Goal: Subscribe to service/newsletter

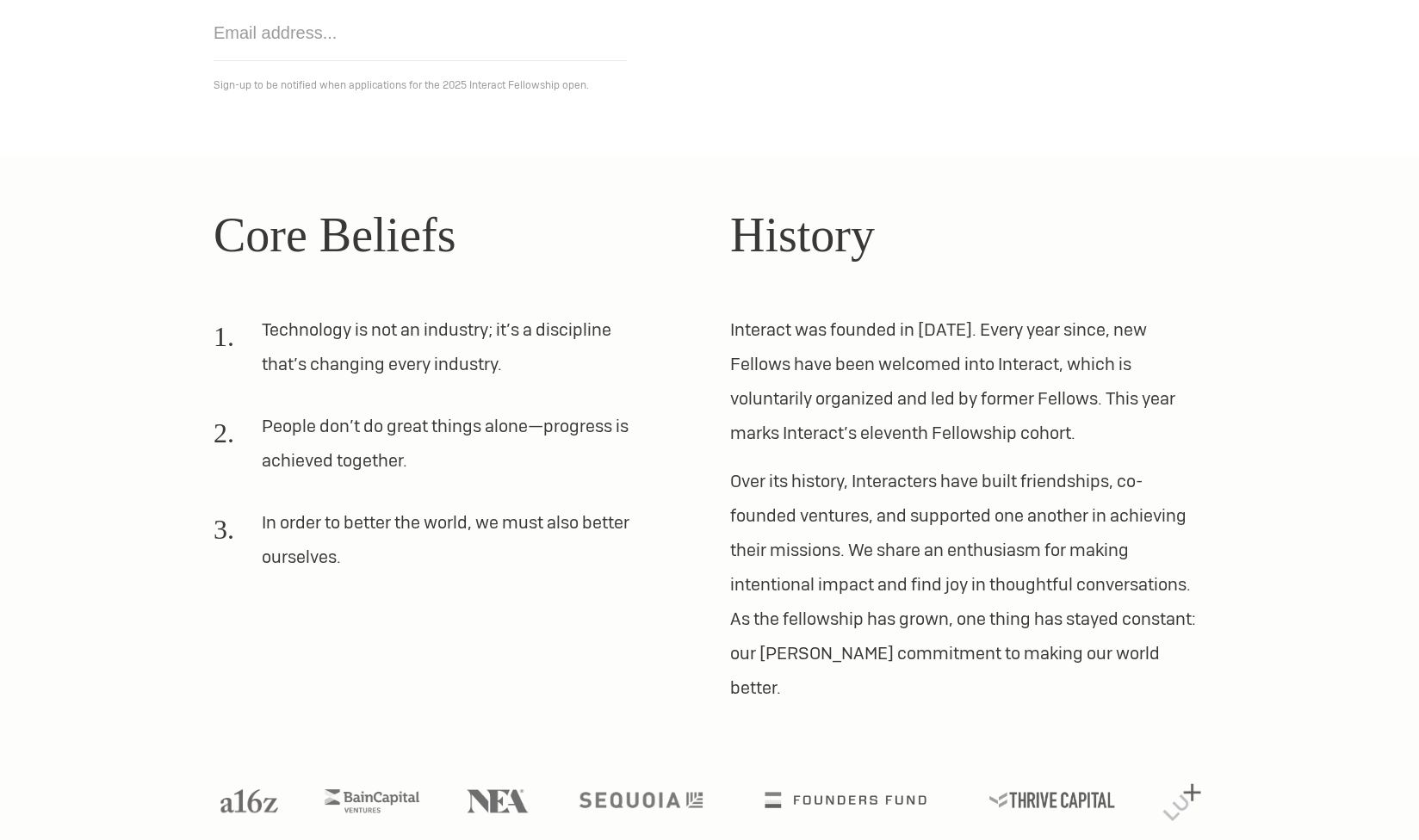
scroll to position [351, 0]
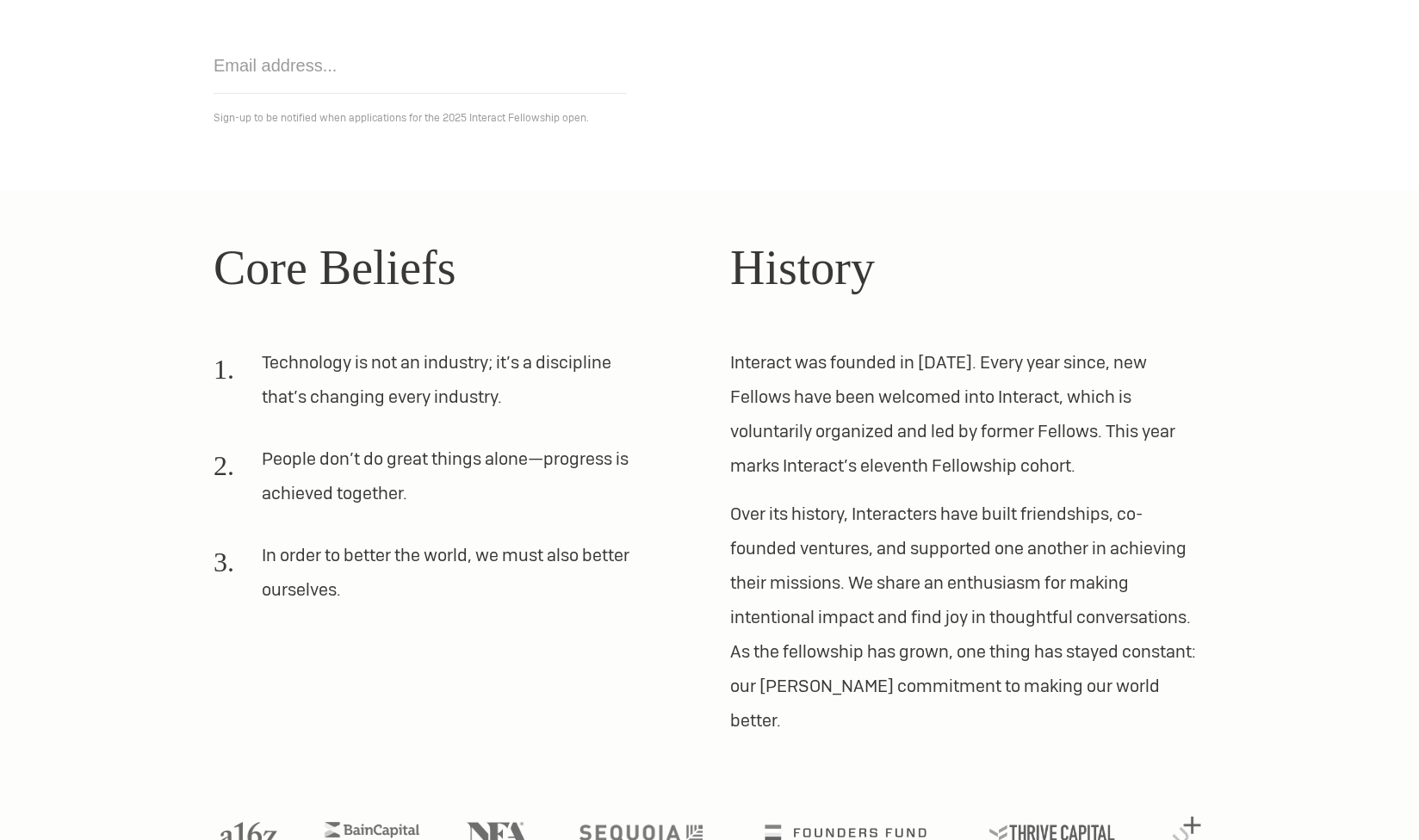
click at [824, 482] on p "Interact was founded in [DATE]. Every year since, new Fellows have been welcome…" at bounding box center [968, 413] width 476 height 138
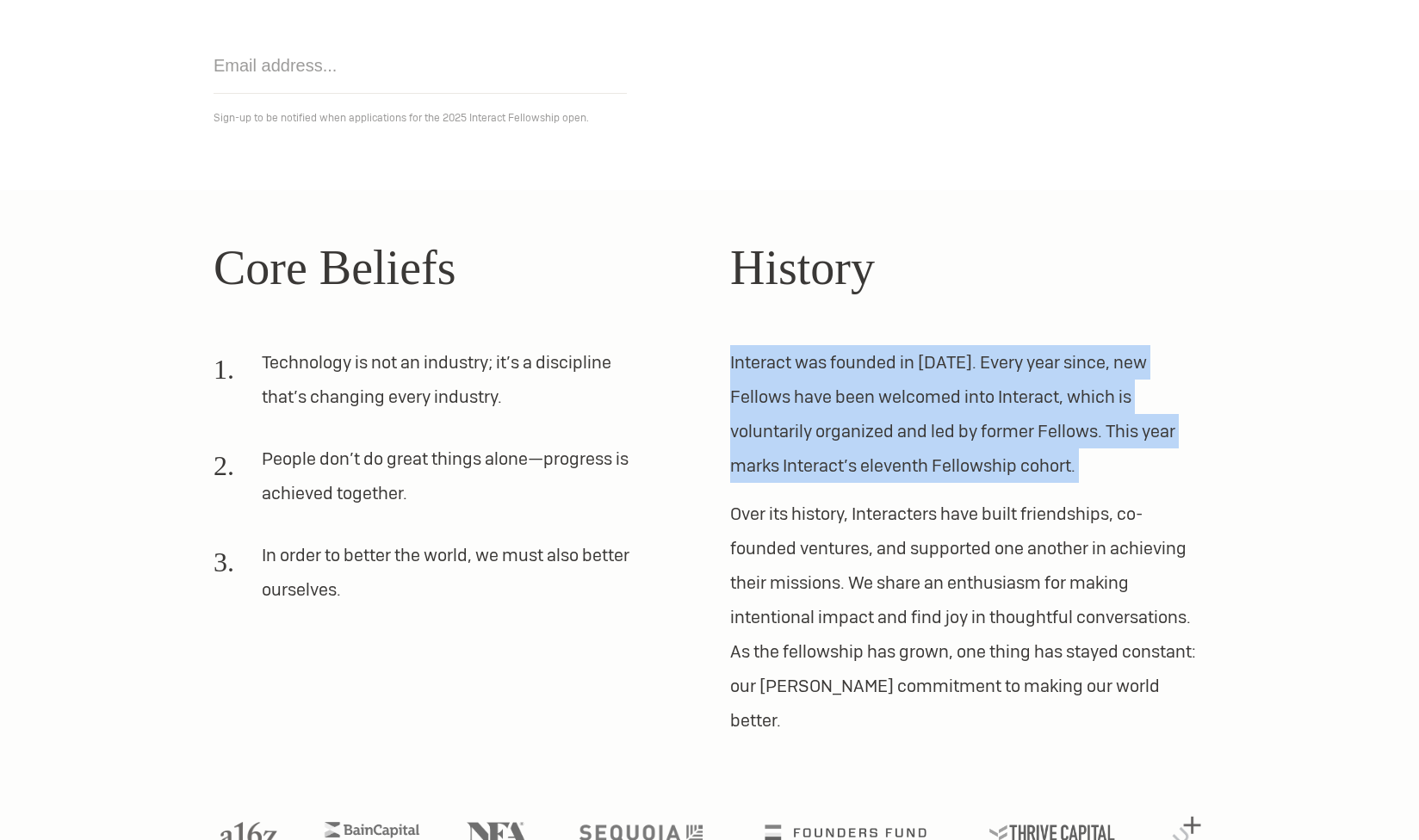
click at [976, 526] on p "Over its history, Interacters have built friendships, co-founded ventures, and …" at bounding box center [968, 617] width 476 height 241
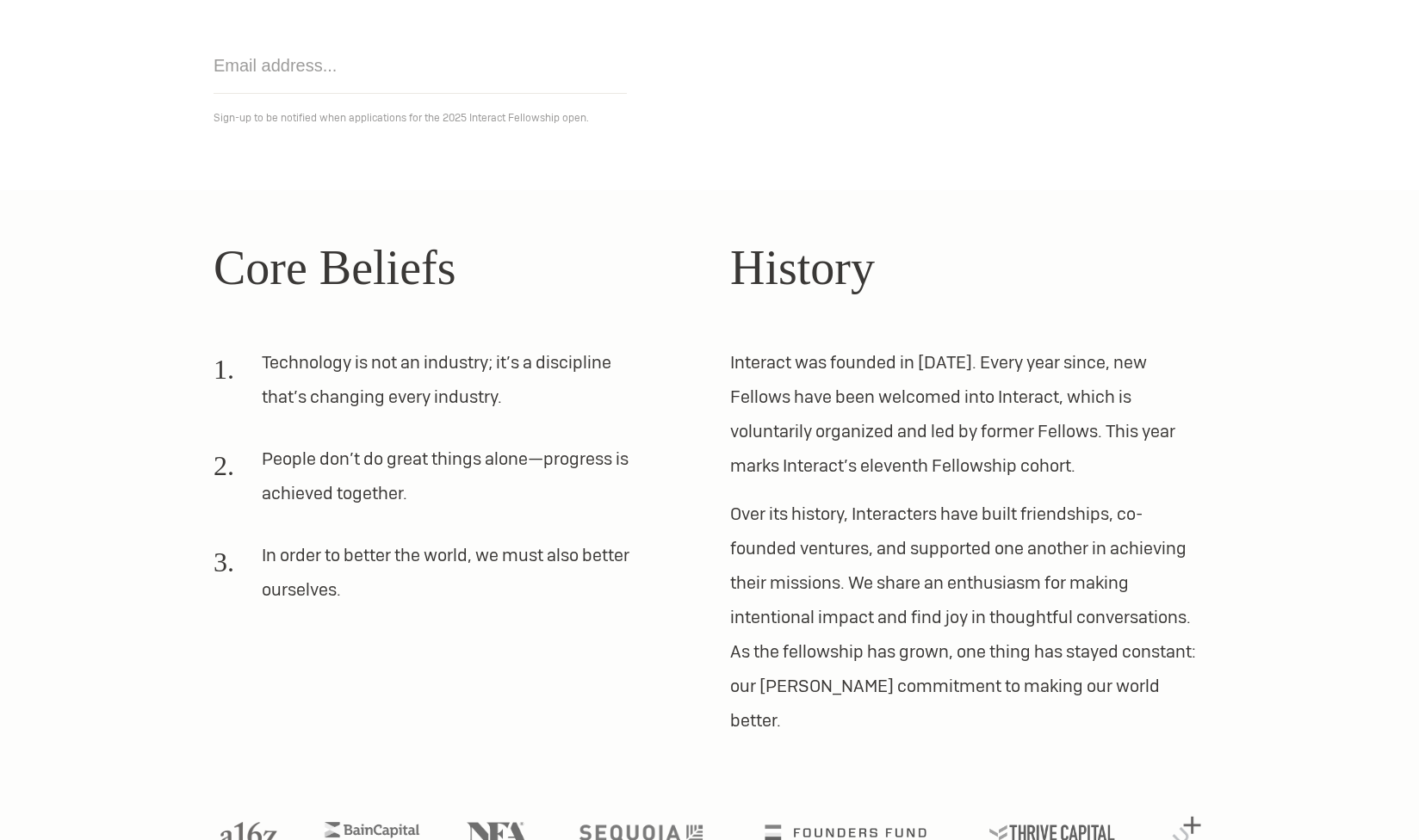
click at [976, 526] on p "Over its history, Interacters have built friendships, co-founded ventures, and …" at bounding box center [968, 617] width 476 height 241
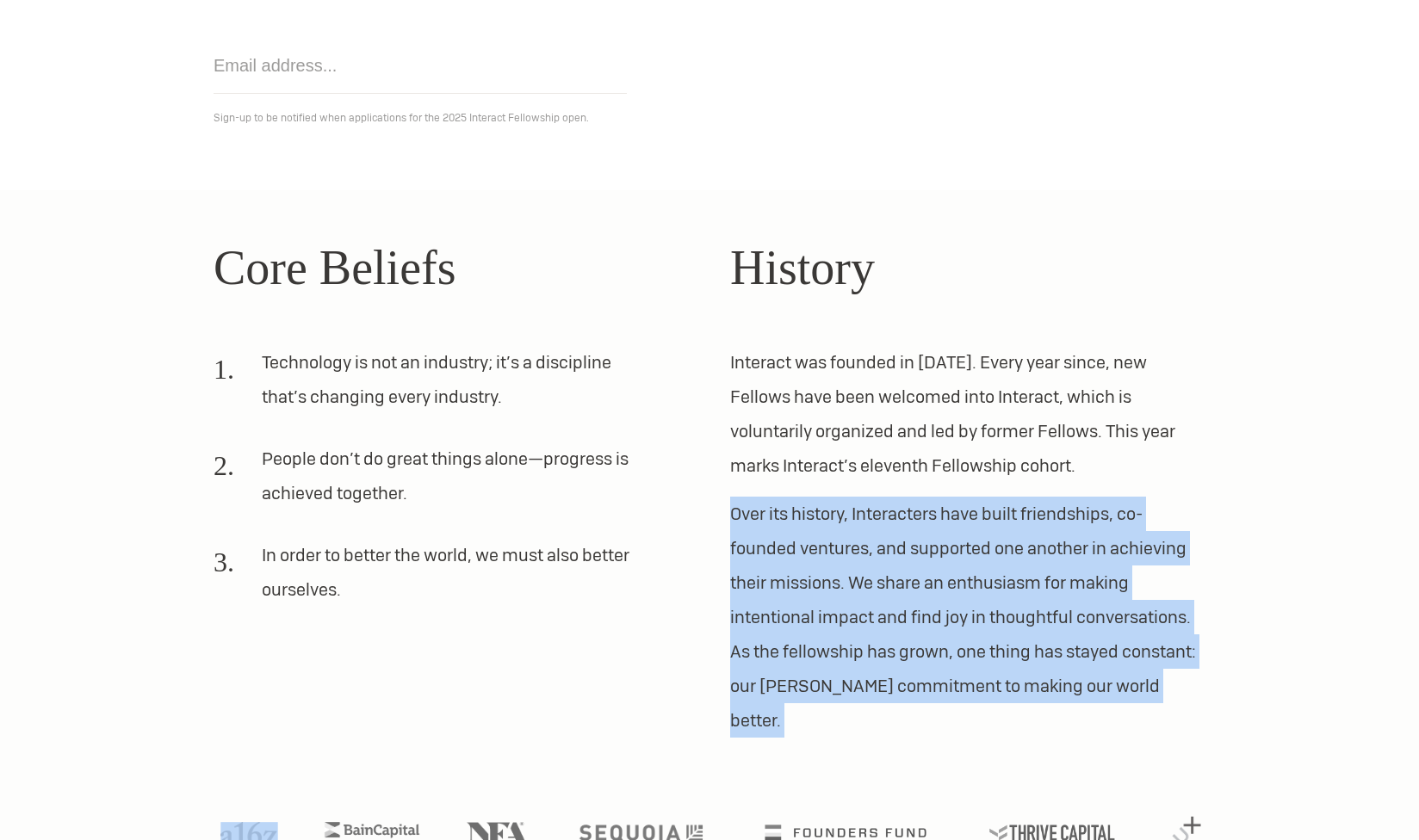
click at [1012, 613] on p "Over its history, Interacters have built friendships, co-founded ventures, and …" at bounding box center [968, 617] width 476 height 241
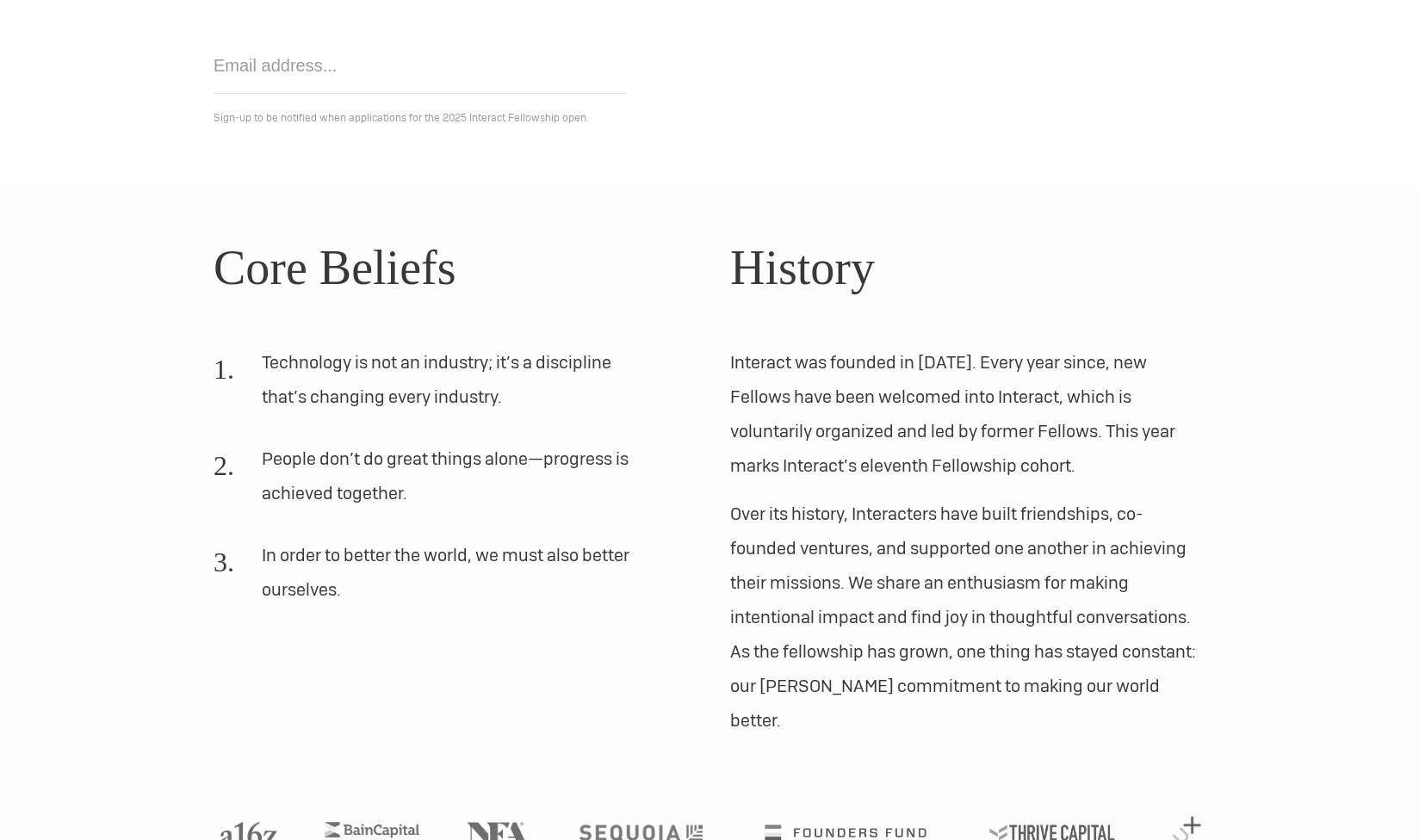
click at [1012, 613] on p "Over its history, Interacters have built friendships, co-founded ventures, and …" at bounding box center [968, 617] width 476 height 241
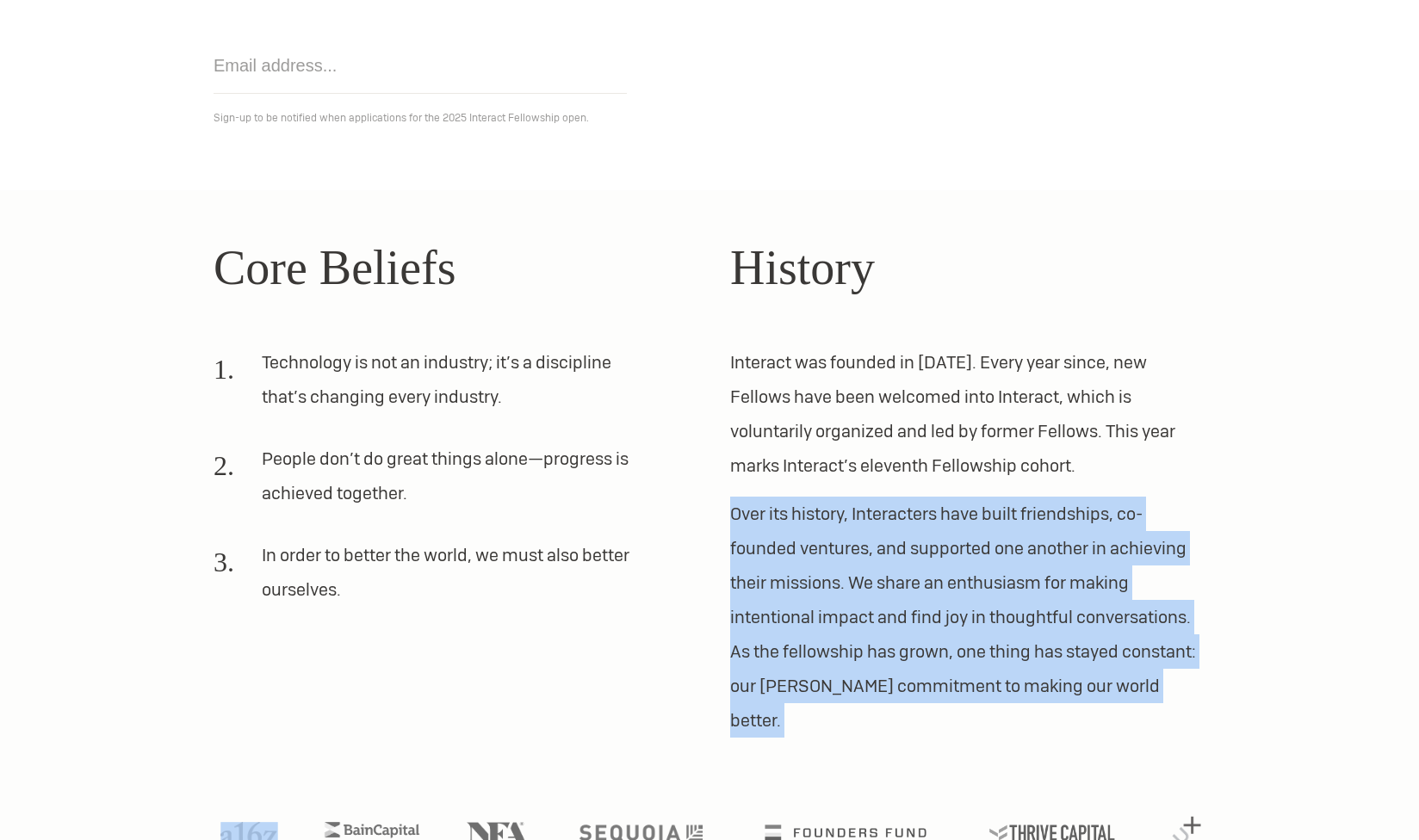
click at [989, 434] on p "Interact was founded in [DATE]. Every year since, new Fellows have been welcome…" at bounding box center [968, 413] width 476 height 138
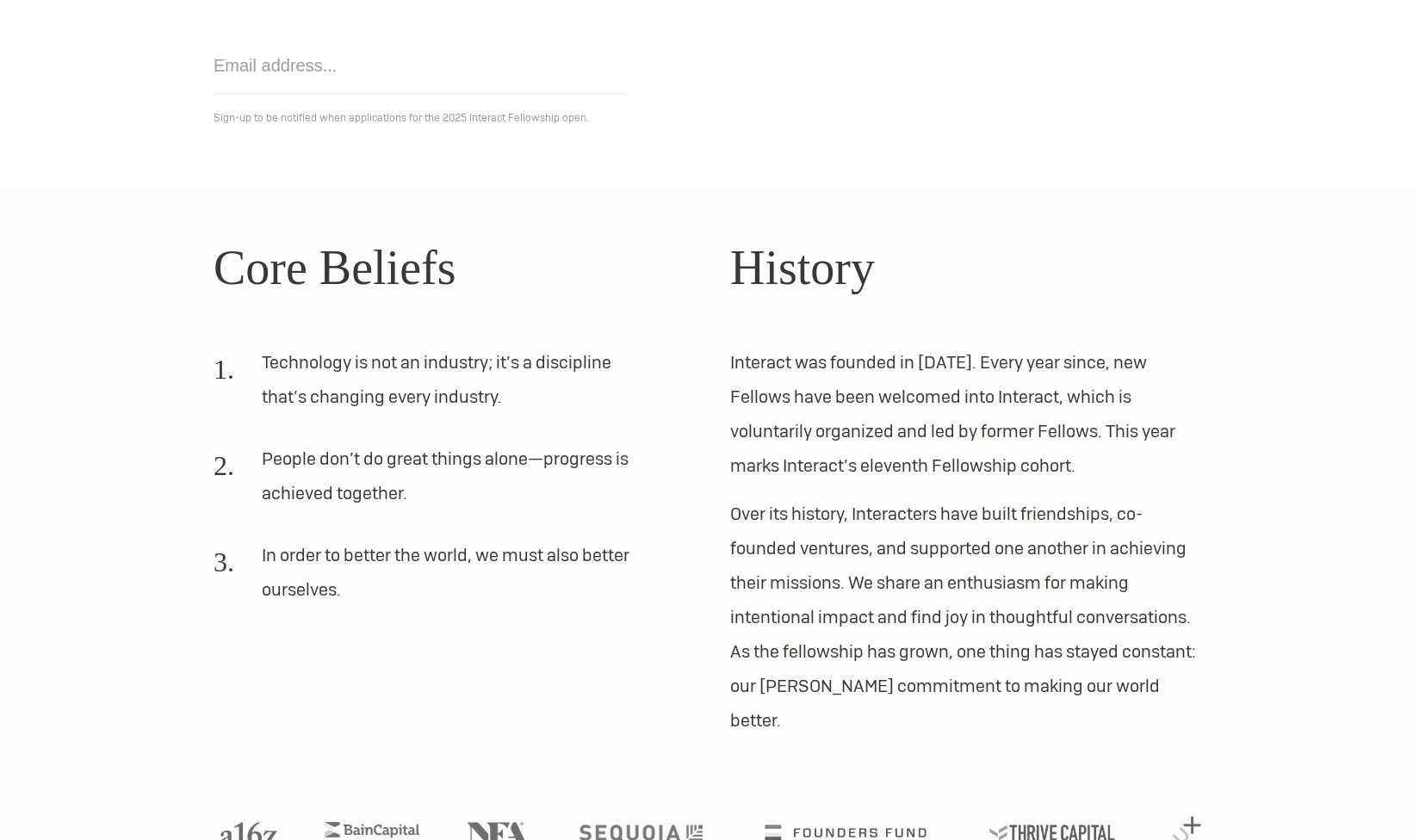
click at [989, 434] on p "Interact was founded in [DATE]. Every year since, new Fellows have been welcome…" at bounding box center [968, 413] width 476 height 138
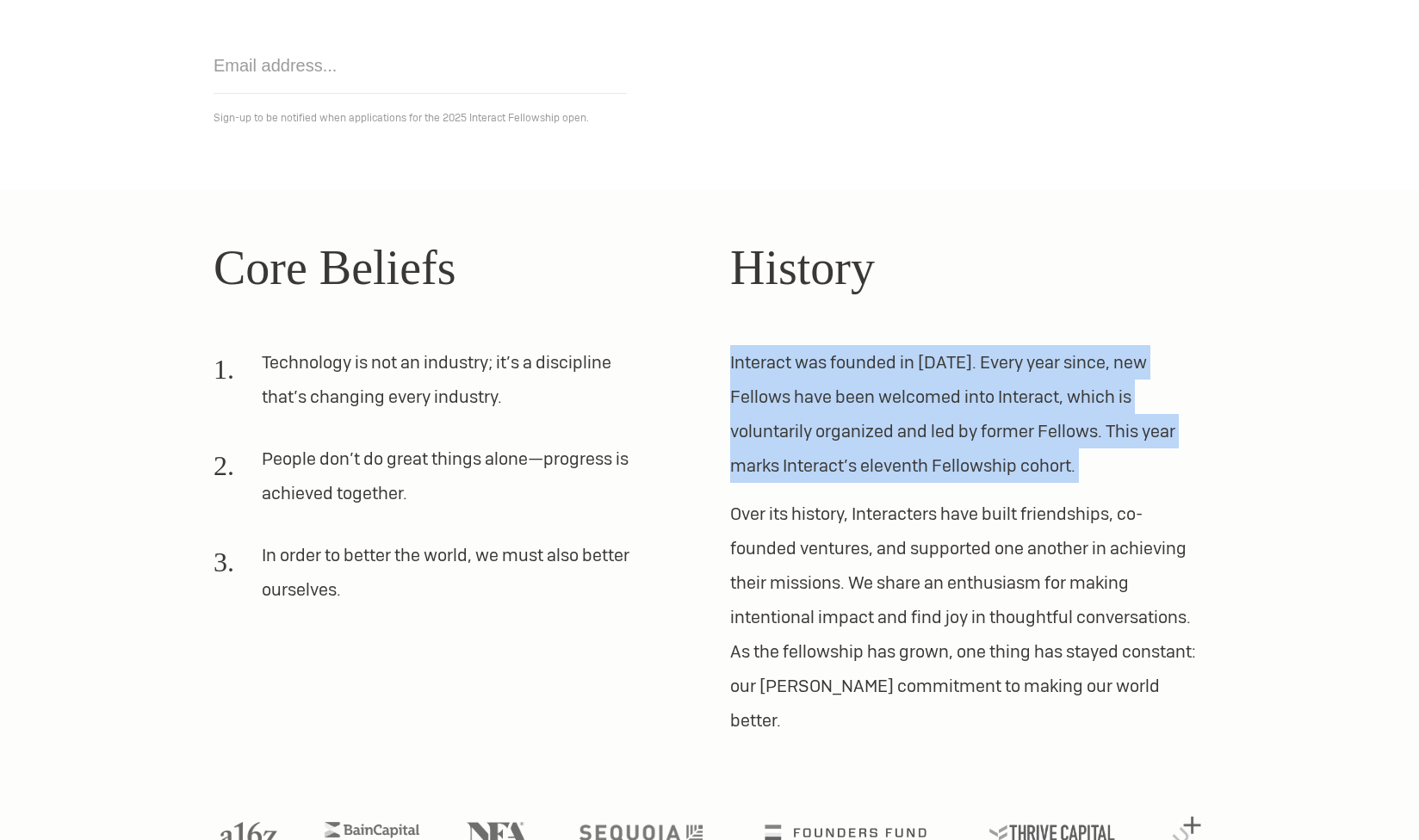
click at [993, 370] on p "Interact was founded in [DATE]. Every year since, new Fellows have been welcome…" at bounding box center [968, 413] width 476 height 138
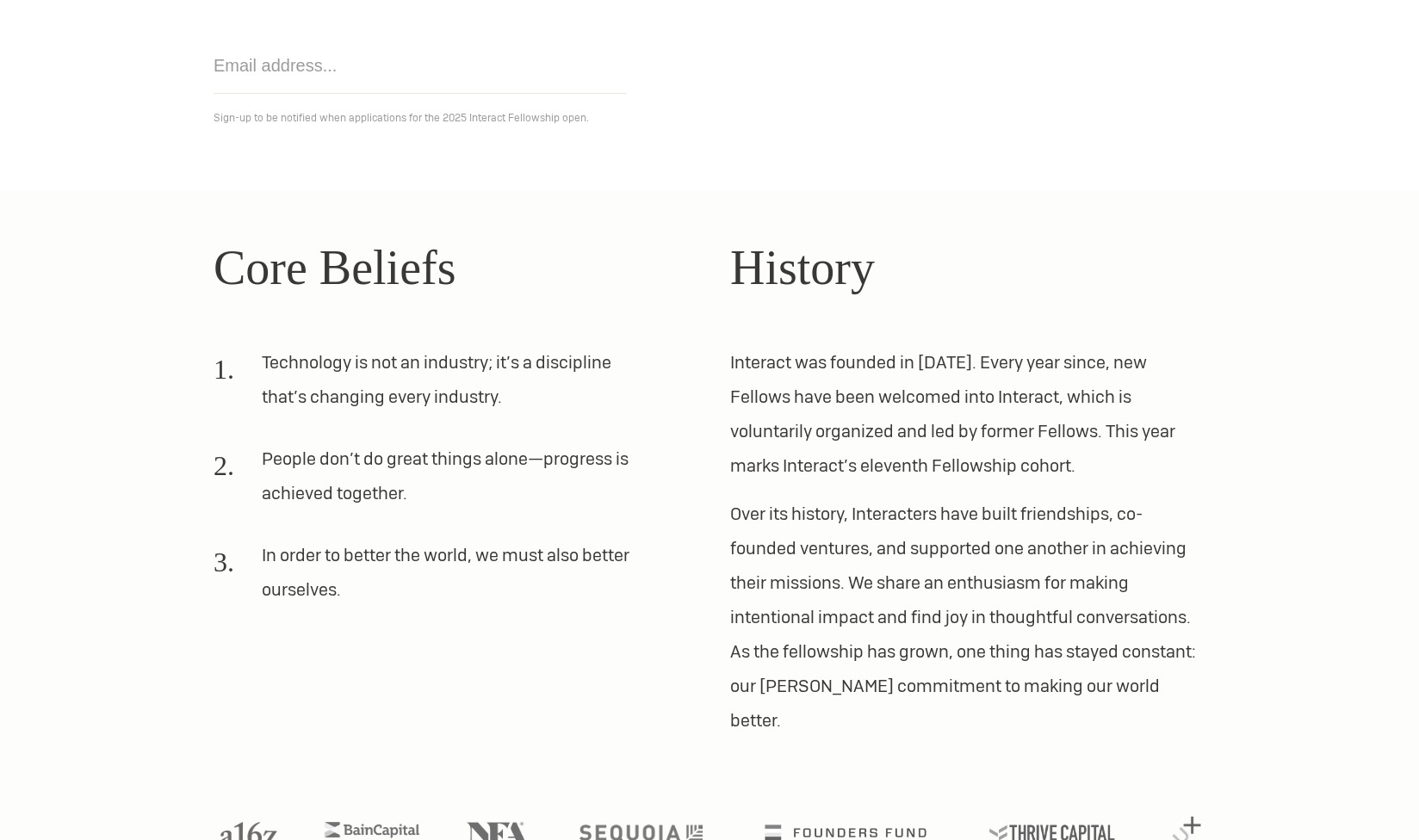
click at [993, 370] on p "Interact was founded in [DATE]. Every year since, new Fellows have been welcome…" at bounding box center [968, 413] width 476 height 138
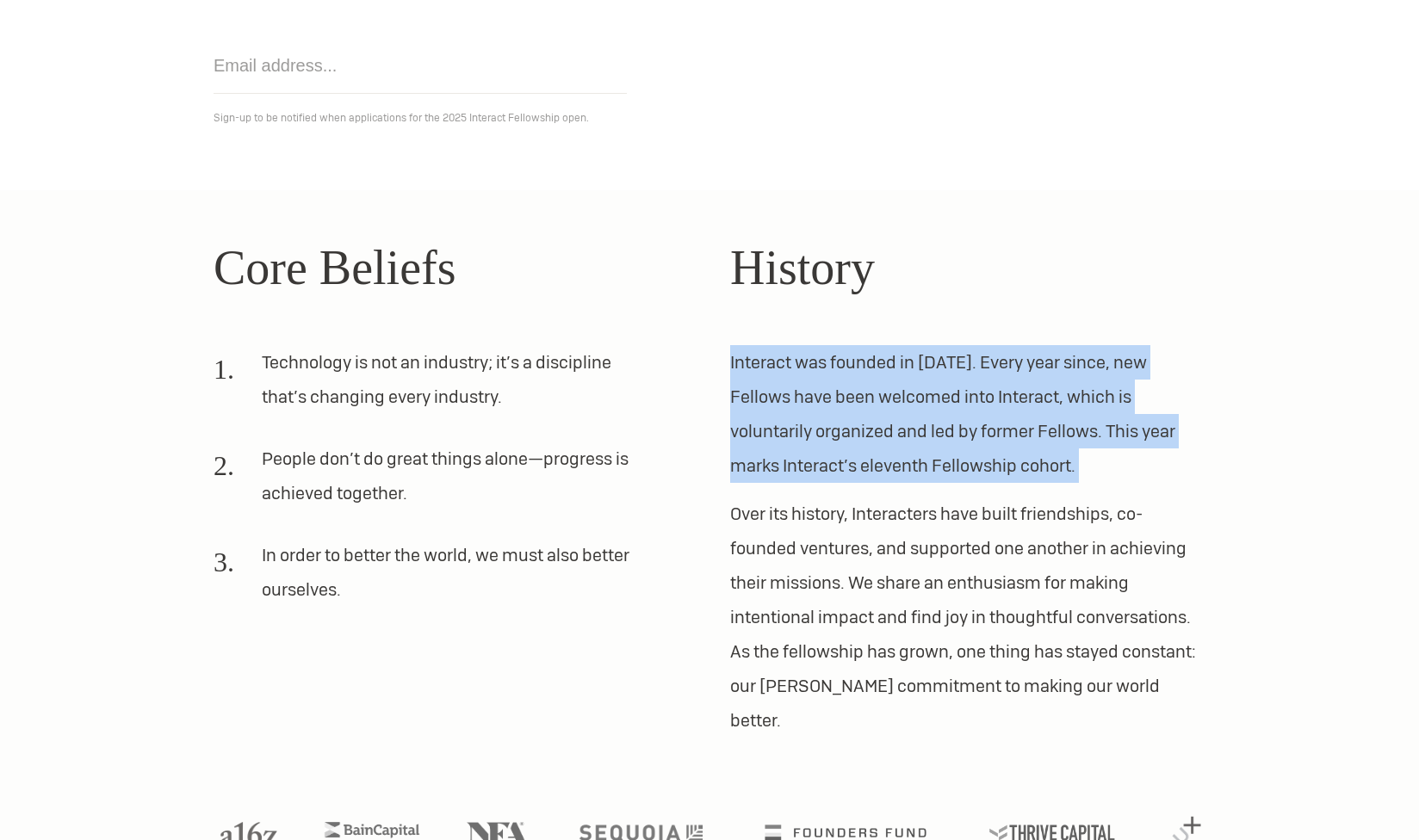
click at [943, 483] on div "History Interact was founded in [DATE]. Every year since, new Fellows have been…" at bounding box center [968, 484] width 476 height 506
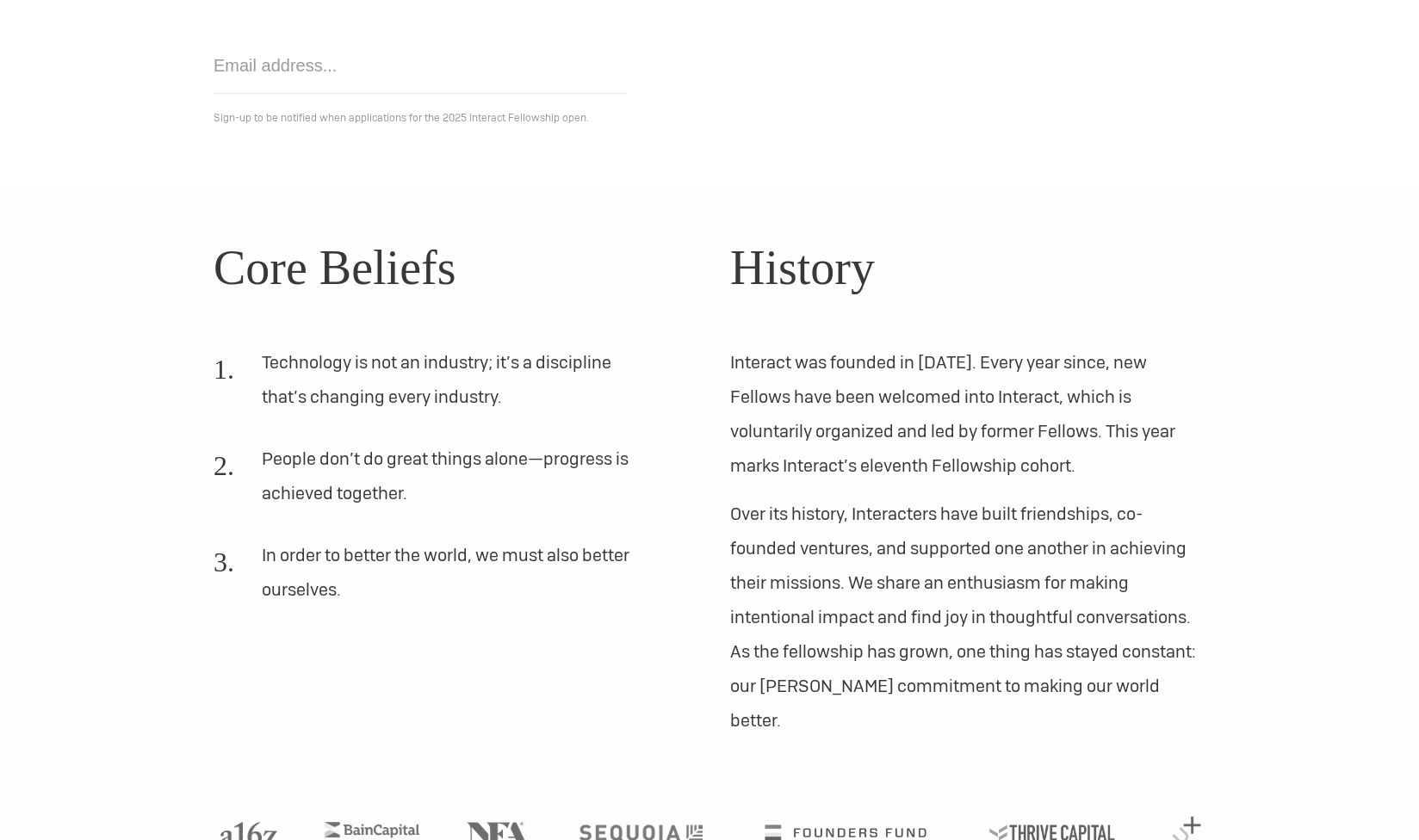
click at [943, 483] on div "History Interact was founded in [DATE]. Every year since, new Fellows have been…" at bounding box center [968, 484] width 476 height 506
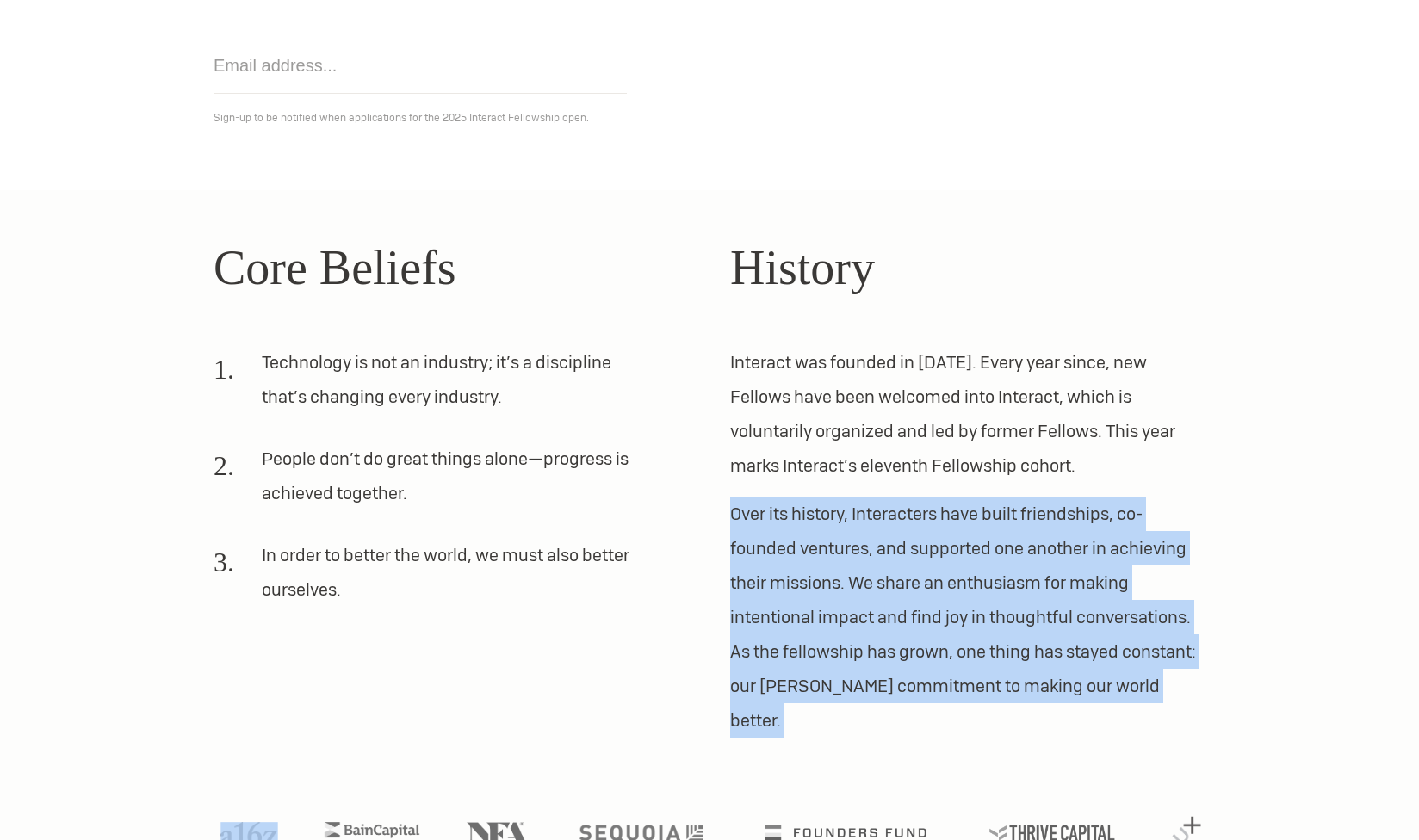
click at [982, 571] on p "Over its history, Interacters have built friendships, co-founded ventures, and …" at bounding box center [968, 617] width 476 height 241
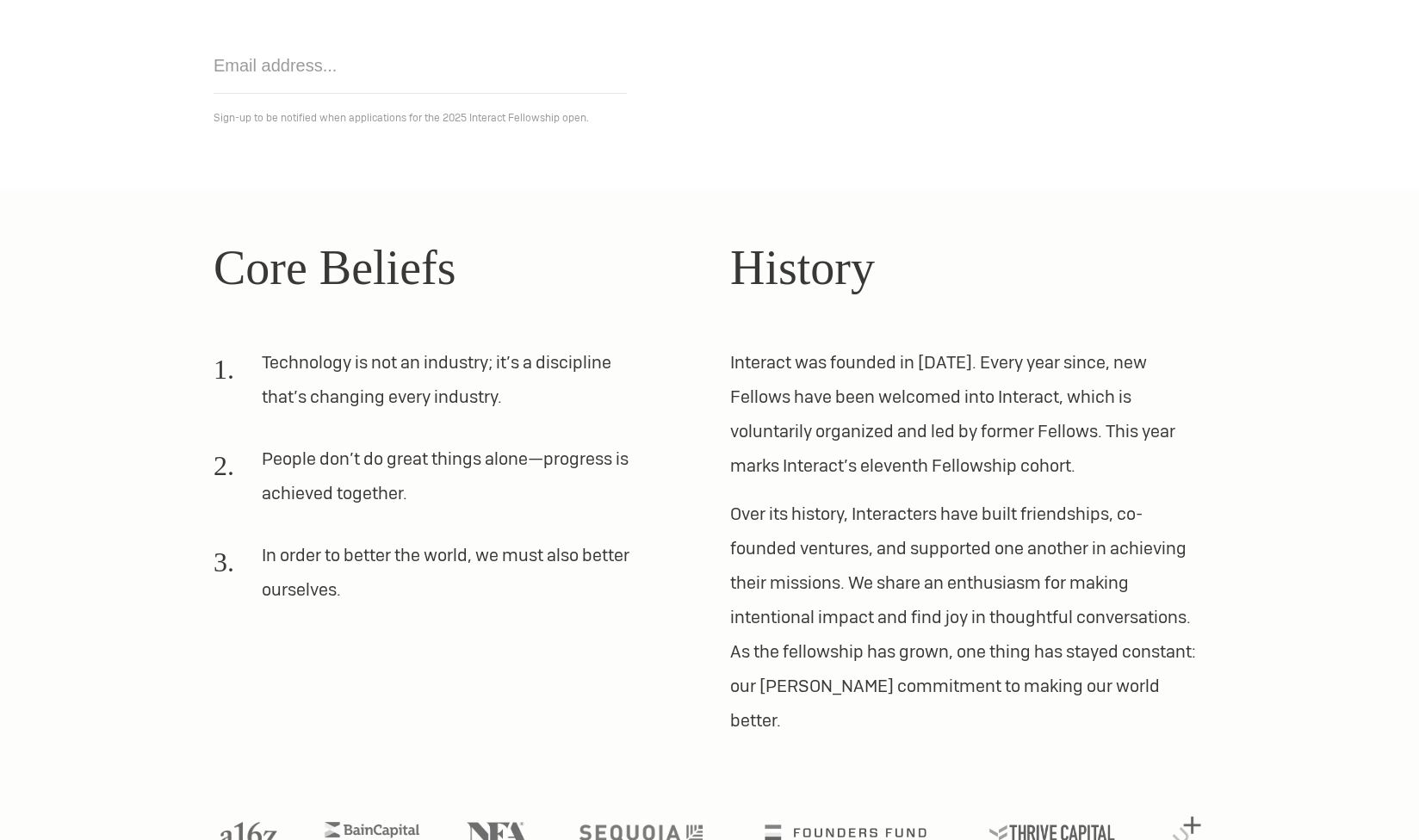
click at [982, 571] on p "Over its history, Interacters have built friendships, co-founded ventures, and …" at bounding box center [968, 617] width 476 height 241
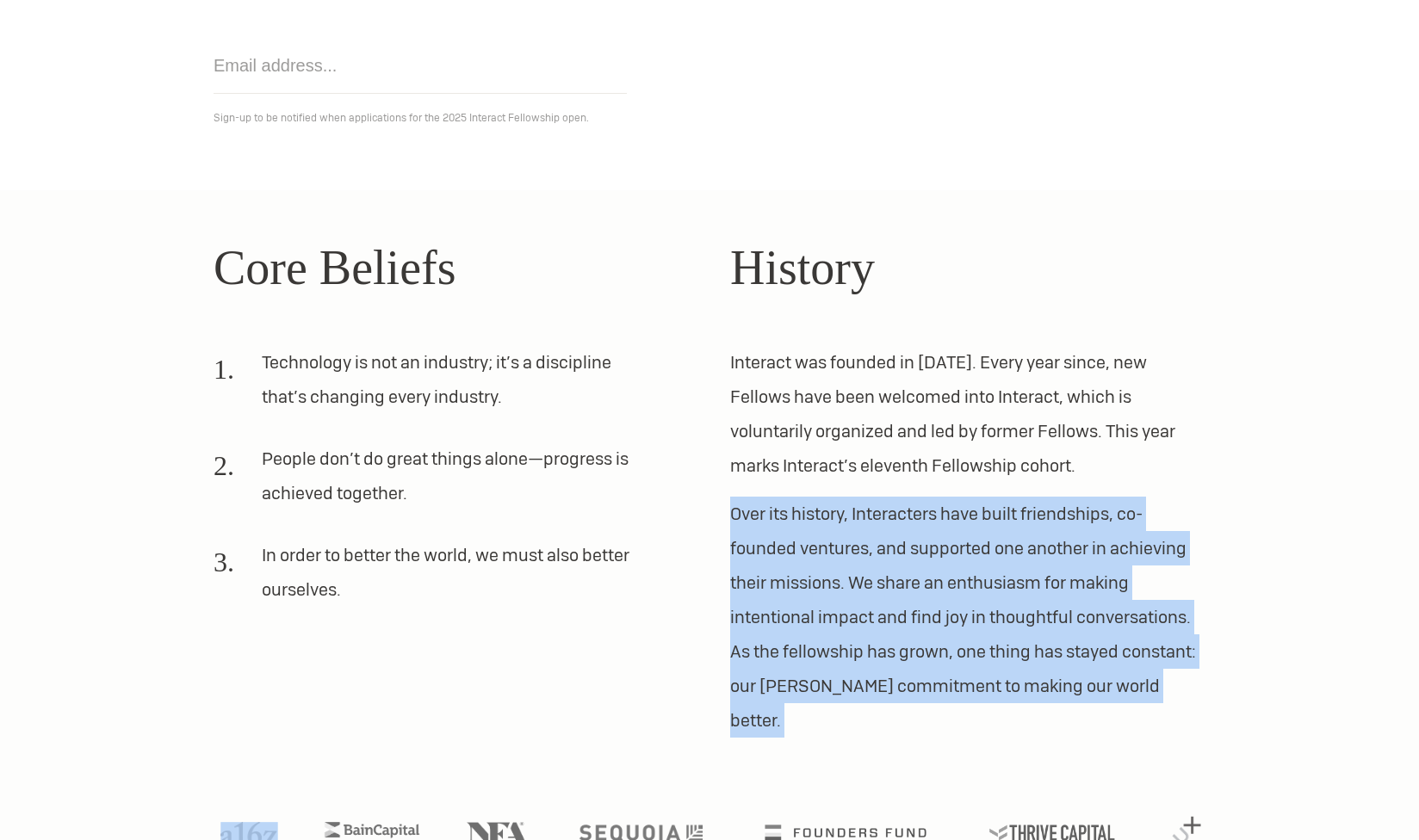
click at [982, 571] on p "Over its history, Interacters have built friendships, co-founded ventures, and …" at bounding box center [968, 617] width 476 height 241
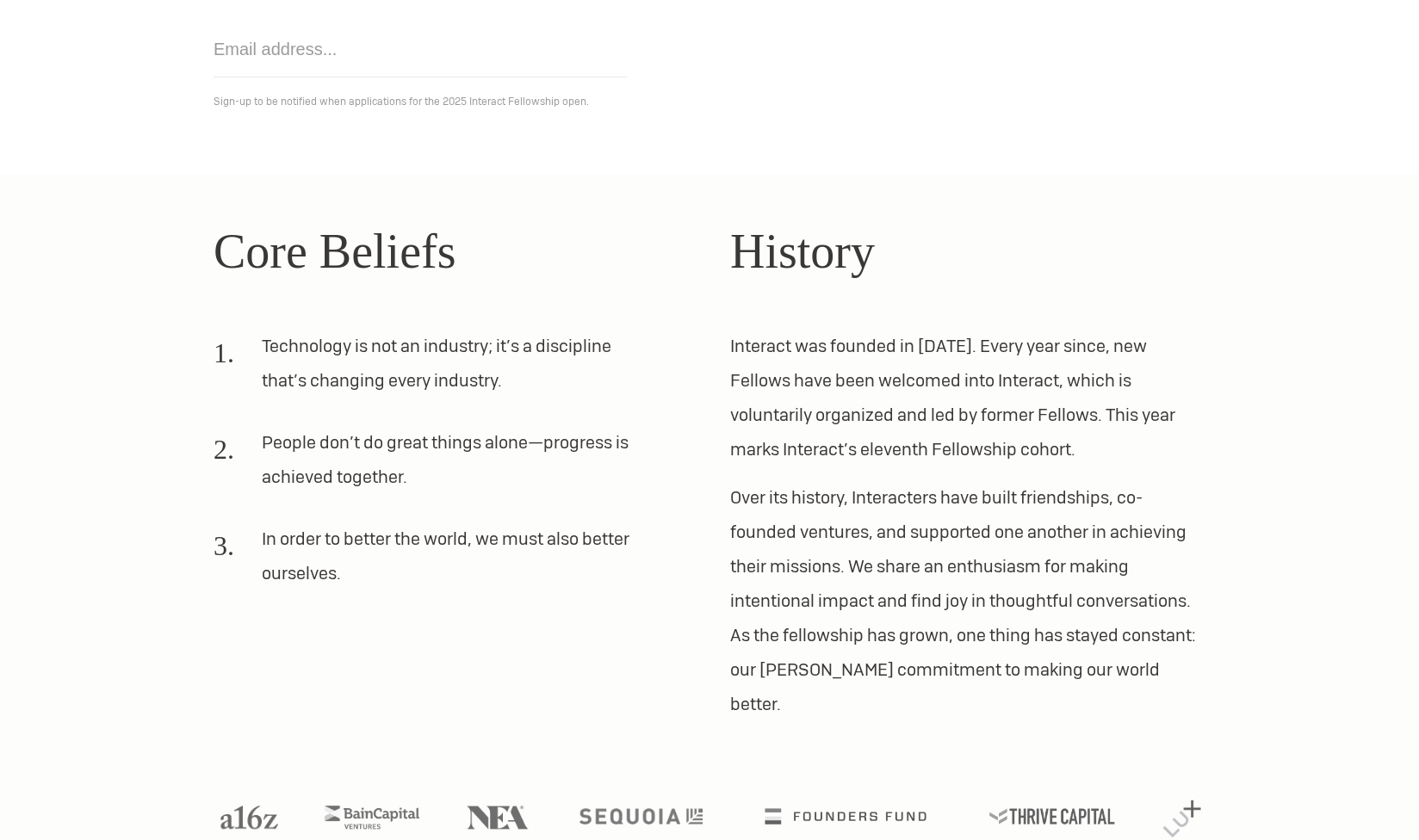
scroll to position [0, 0]
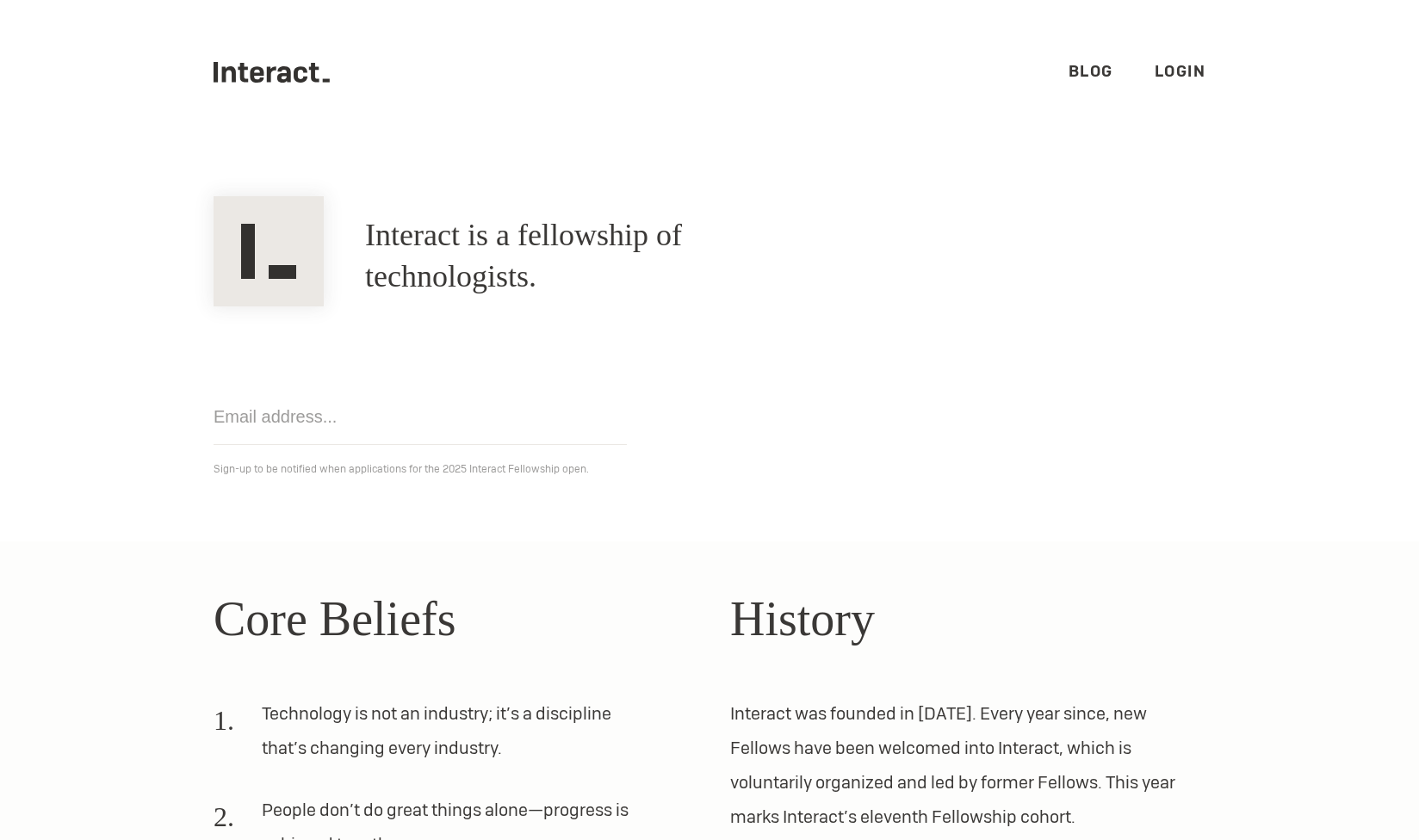
click at [397, 429] on input "email" at bounding box center [420, 417] width 413 height 56
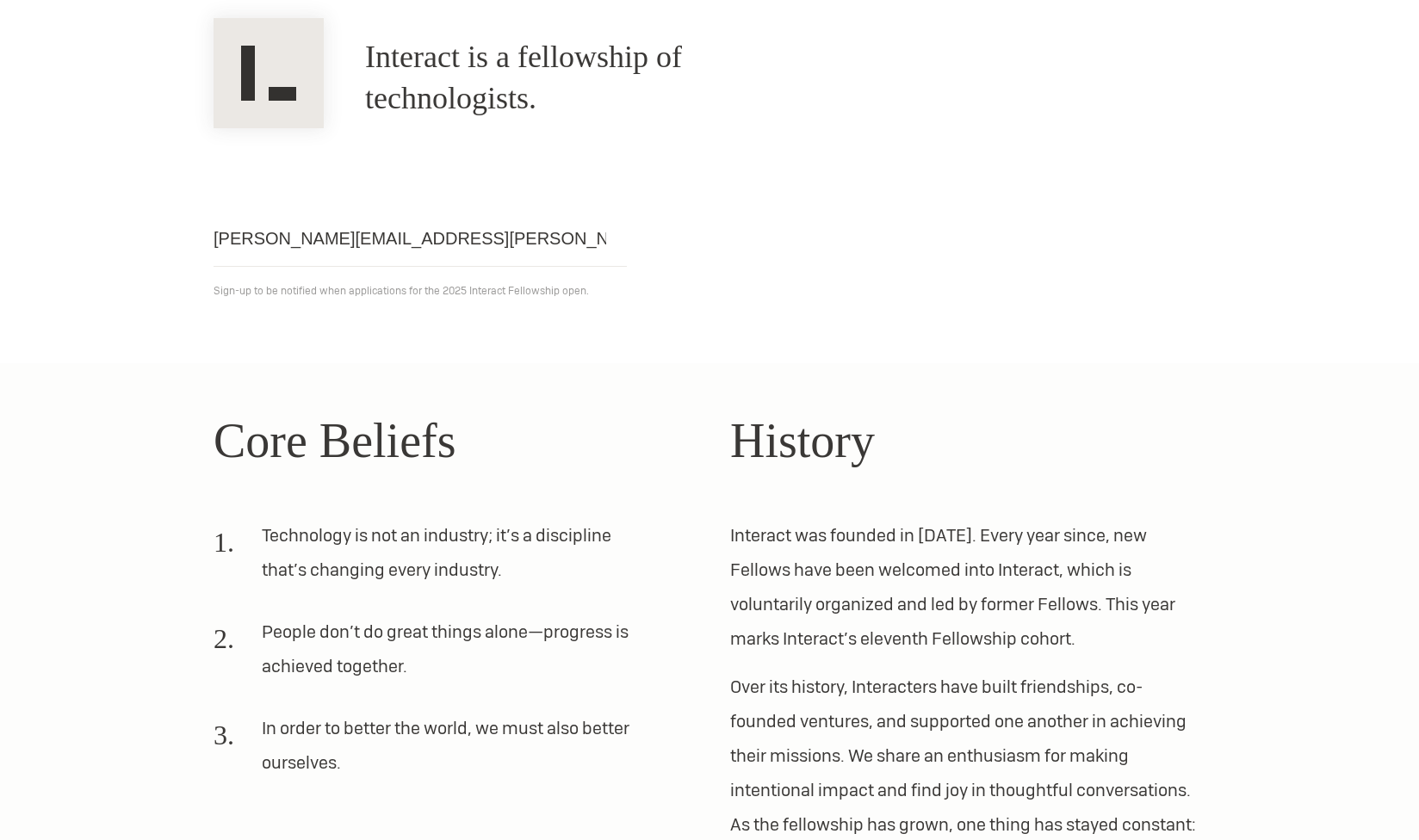
scroll to position [185, 0]
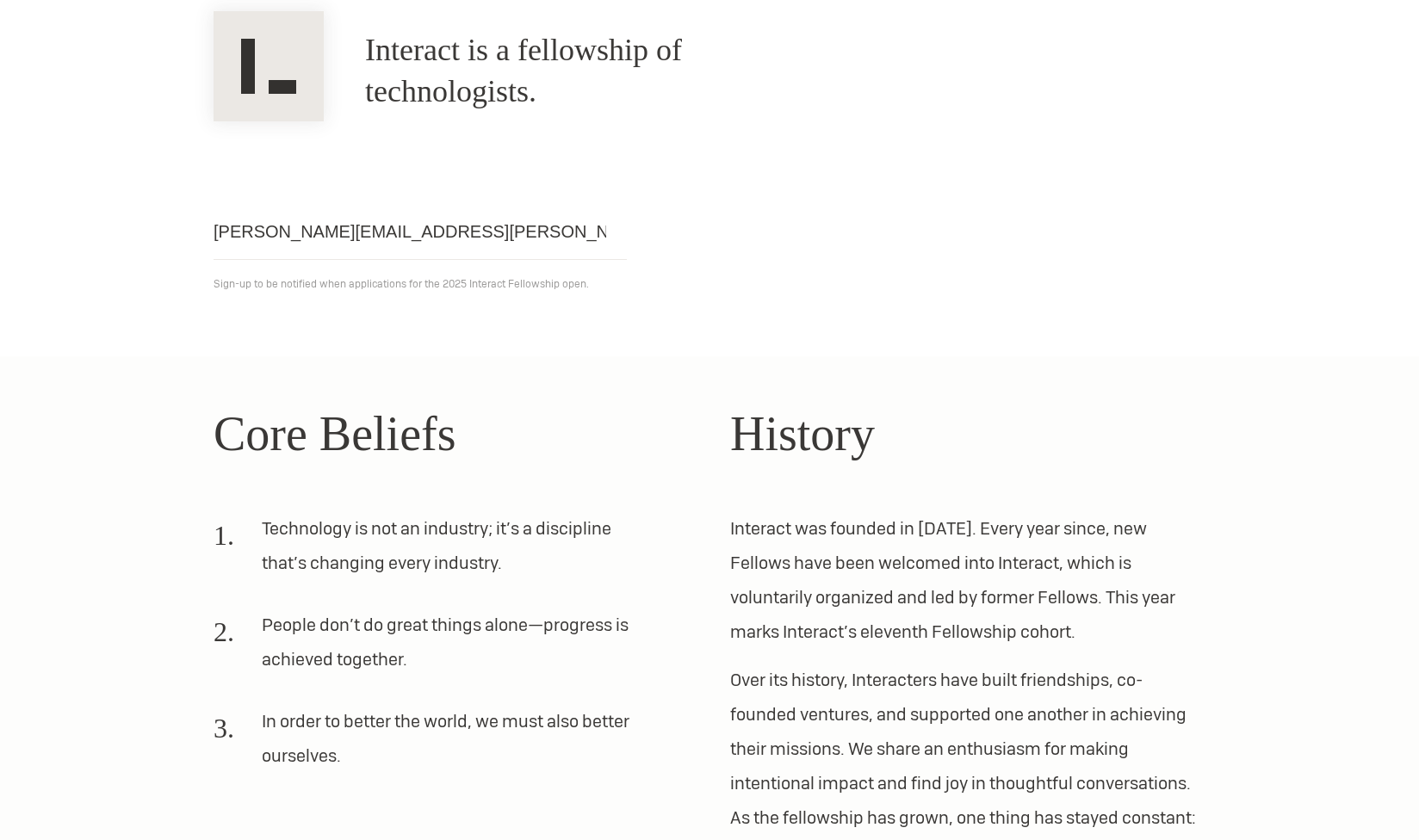
type input "[PERSON_NAME][EMAIL_ADDRESS][PERSON_NAME][DOMAIN_NAME]"
click input "Get notified" at bounding box center [0, 0] width 0 height 0
click at [520, 234] on input "[PERSON_NAME][EMAIL_ADDRESS][PERSON_NAME][DOMAIN_NAME]" at bounding box center [420, 232] width 413 height 56
click at [760, 245] on div "[PERSON_NAME][EMAIL_ADDRESS][PERSON_NAME][DOMAIN_NAME] Get notified Sign-up to …" at bounding box center [710, 208] width 1034 height 173
click at [512, 217] on input "[PERSON_NAME][EMAIL_ADDRESS][PERSON_NAME][DOMAIN_NAME]" at bounding box center [420, 232] width 413 height 56
